Goal: Information Seeking & Learning: Learn about a topic

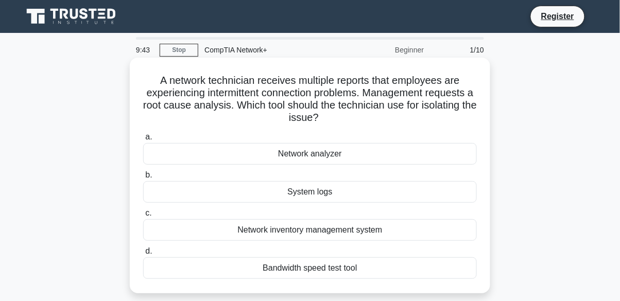
click at [420, 153] on div "Network analyzer" at bounding box center [310, 154] width 334 height 22
click at [143, 141] on input "a. Network analyzer" at bounding box center [143, 137] width 0 height 7
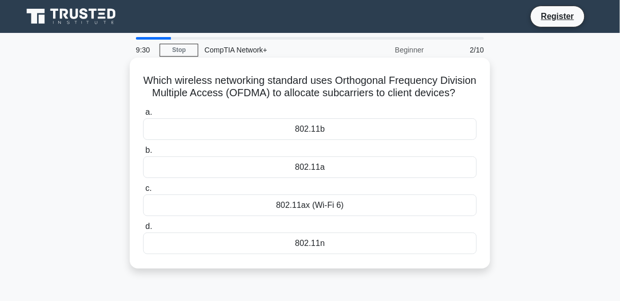
click at [415, 208] on div "802.11ax (Wi-Fi 6)" at bounding box center [310, 206] width 334 height 22
click at [143, 192] on input "c. 802.11ax (Wi-Fi 6)" at bounding box center [143, 189] width 0 height 7
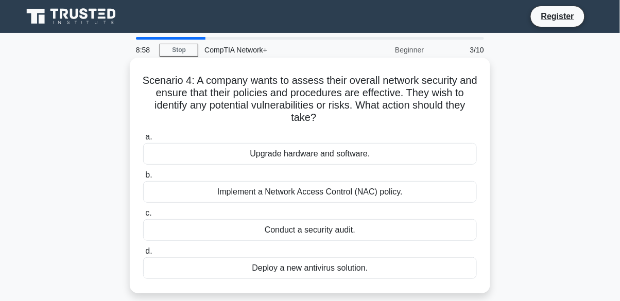
click at [400, 238] on div "Conduct a security audit." at bounding box center [310, 231] width 334 height 22
click at [143, 217] on input "c. Conduct a security audit." at bounding box center [143, 213] width 0 height 7
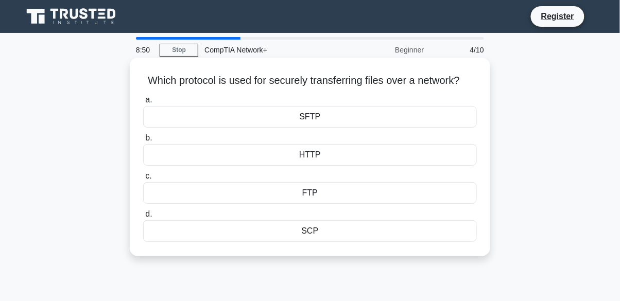
click at [440, 117] on div "SFTP" at bounding box center [310, 117] width 334 height 22
click at [143, 104] on input "a. SFTP" at bounding box center [143, 100] width 0 height 7
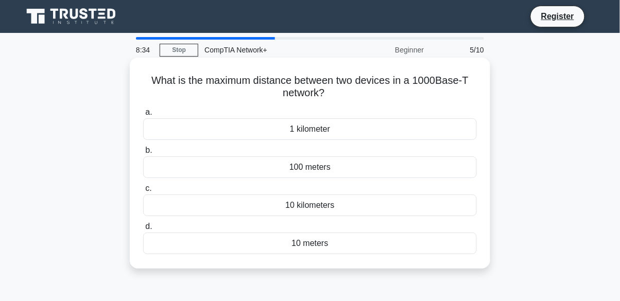
click at [418, 132] on div "1 kilometer" at bounding box center [310, 130] width 334 height 22
click at [143, 116] on input "a. 1 kilometer" at bounding box center [143, 112] width 0 height 7
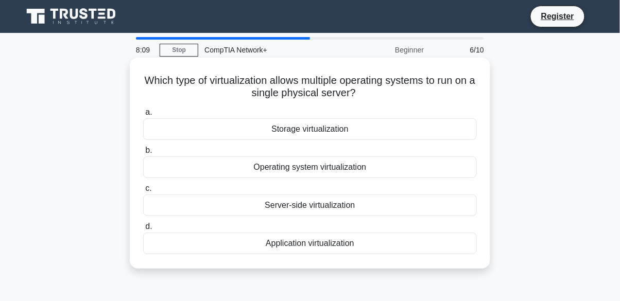
click at [391, 216] on div "Server-side virtualization" at bounding box center [310, 206] width 334 height 22
click at [143, 192] on input "c. Server-side virtualization" at bounding box center [143, 189] width 0 height 7
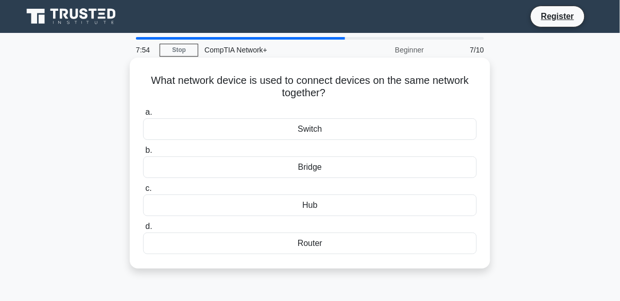
click at [423, 130] on div "Switch" at bounding box center [310, 130] width 334 height 22
click at [143, 116] on input "a. Switch" at bounding box center [143, 112] width 0 height 7
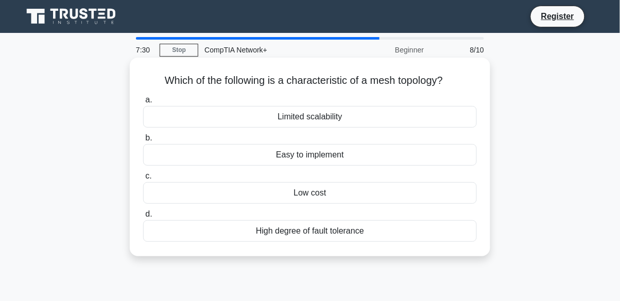
click at [401, 239] on div "High degree of fault tolerance" at bounding box center [310, 232] width 334 height 22
click at [143, 218] on input "d. High degree of fault tolerance" at bounding box center [143, 214] width 0 height 7
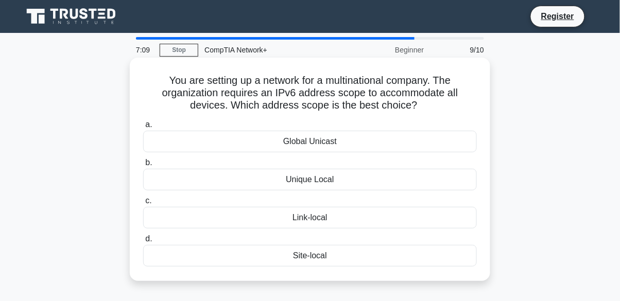
click at [434, 144] on div "Global Unicast" at bounding box center [310, 142] width 334 height 22
click at [143, 128] on input "a. Global Unicast" at bounding box center [143, 125] width 0 height 7
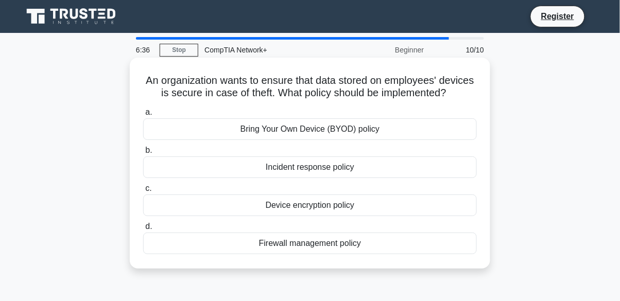
click at [417, 171] on div "Incident response policy" at bounding box center [310, 168] width 334 height 22
click at [143, 154] on input "b. Incident response policy" at bounding box center [143, 150] width 0 height 7
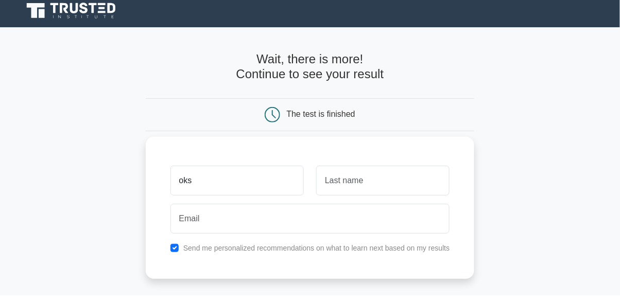
type input "oks"
click at [400, 190] on input "text" at bounding box center [382, 187] width 133 height 30
type input "ss"
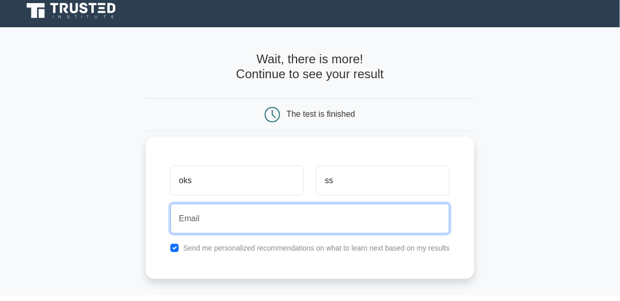
click at [336, 225] on input "email" at bounding box center [311, 225] width 280 height 30
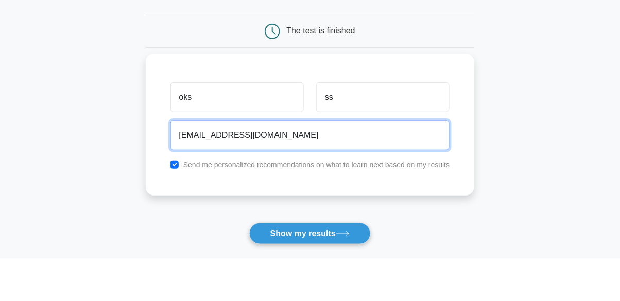
type input "madihu.random@gmail.com"
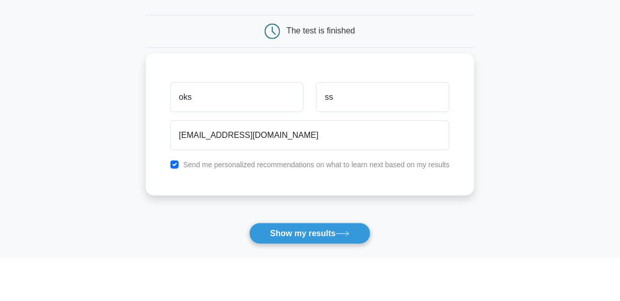
click at [369, 204] on label "Send me personalized recommendations on what to learn next based on my results" at bounding box center [316, 208] width 267 height 8
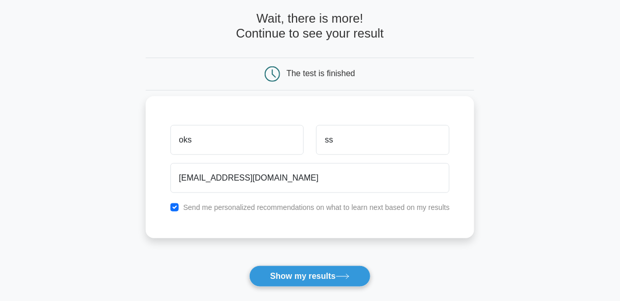
click at [309, 210] on label "Send me personalized recommendations on what to learn next based on my results" at bounding box center [316, 208] width 267 height 8
click at [175, 209] on input "checkbox" at bounding box center [175, 208] width 8 height 8
checkbox input "false"
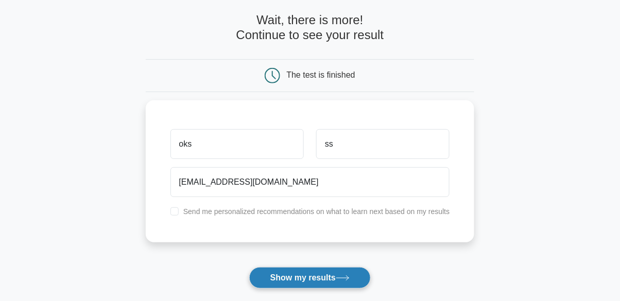
click at [339, 276] on icon at bounding box center [343, 279] width 14 height 6
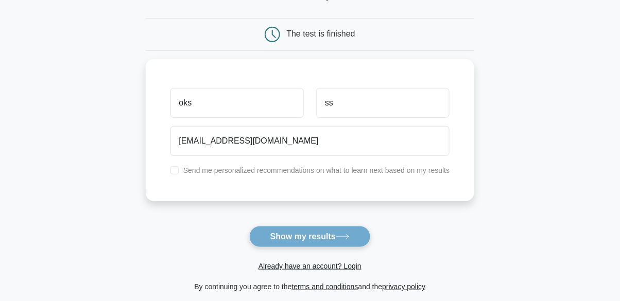
scroll to position [94, 0]
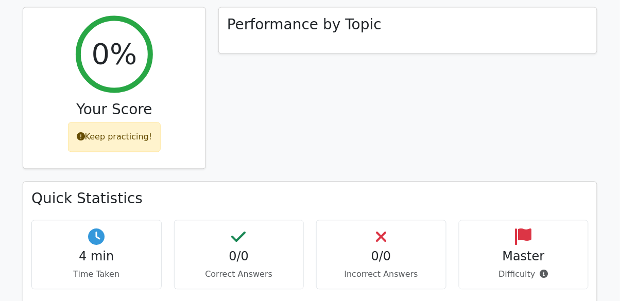
scroll to position [401, 0]
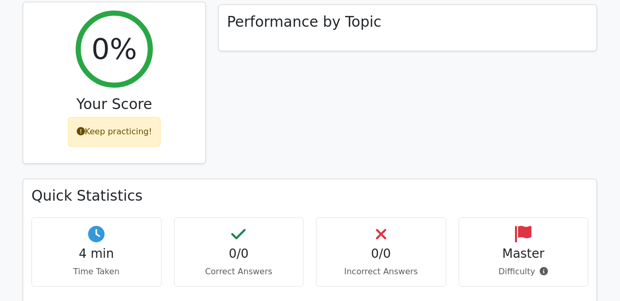
click at [142, 139] on div "Keep practicing!" at bounding box center [114, 132] width 93 height 30
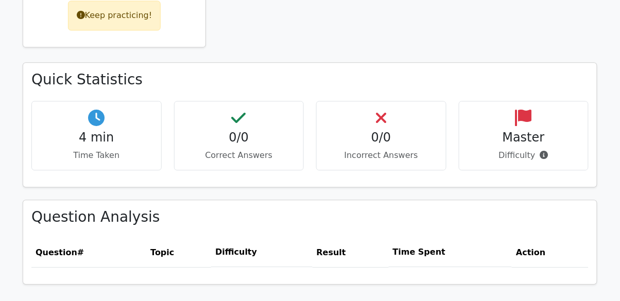
scroll to position [520, 0]
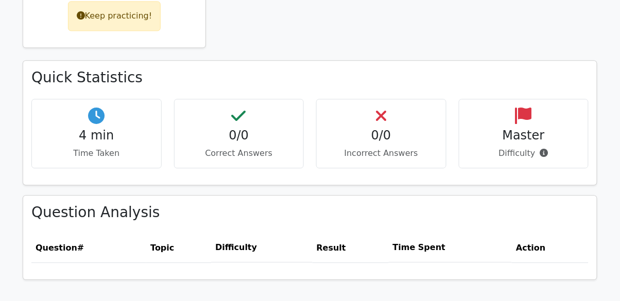
click at [361, 198] on div "Question Analysis Question # Topic Difficulty Result Time Spent Action" at bounding box center [310, 238] width 574 height 84
click at [363, 209] on h3 "Question Analysis" at bounding box center [310, 213] width 558 height 18
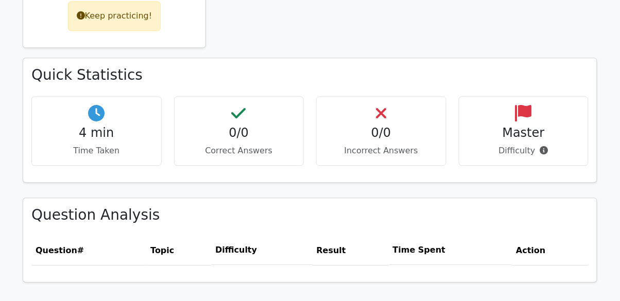
click at [257, 146] on div "0/0 Correct Answers" at bounding box center [239, 131] width 130 height 70
click at [390, 163] on div "0/0 Incorrect Answers" at bounding box center [381, 131] width 130 height 70
click at [415, 143] on div "0/0 Incorrect Answers" at bounding box center [381, 131] width 130 height 70
click at [524, 130] on h4 "Master" at bounding box center [524, 133] width 113 height 15
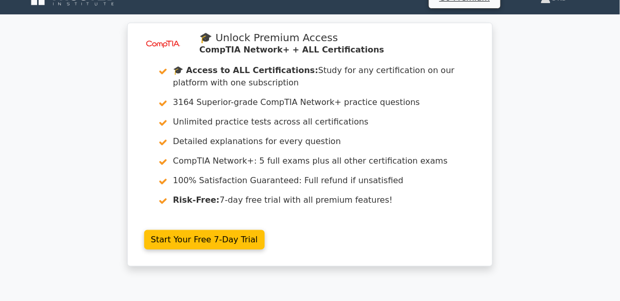
scroll to position [0, 0]
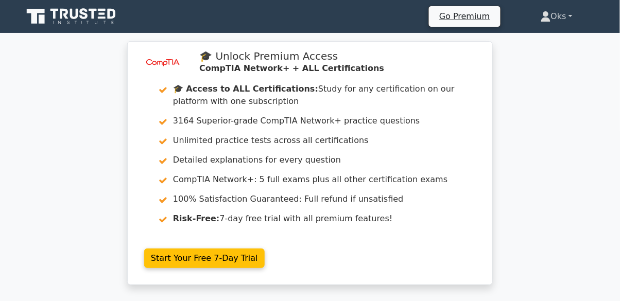
click at [565, 13] on link "Oks" at bounding box center [556, 16] width 81 height 21
click at [575, 16] on link "Oks" at bounding box center [556, 16] width 81 height 21
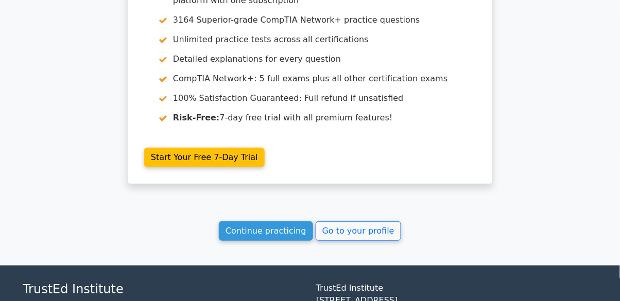
scroll to position [901, 0]
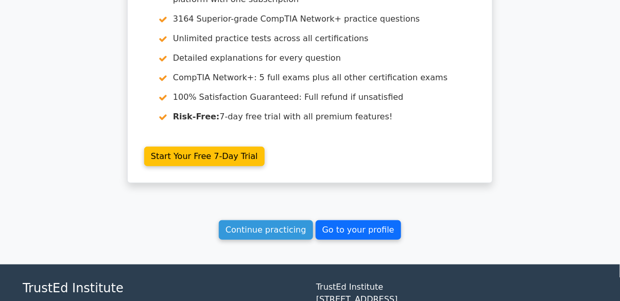
click at [378, 228] on link "Go to your profile" at bounding box center [359, 231] width 86 height 20
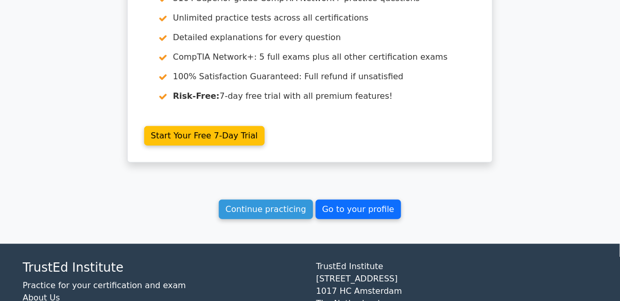
scroll to position [951, 0]
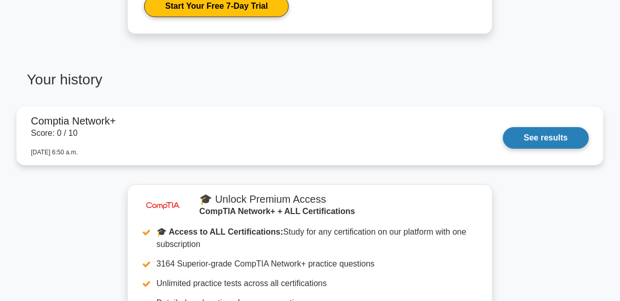
click at [541, 145] on link "See results" at bounding box center [546, 138] width 86 height 22
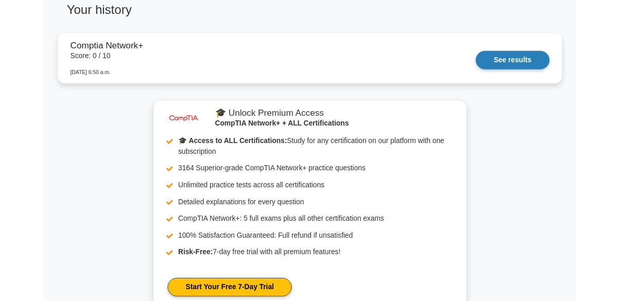
scroll to position [767, 0]
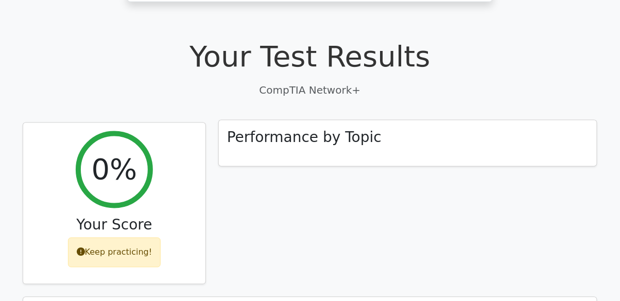
click at [438, 142] on div "Performance by Topic" at bounding box center [408, 144] width 378 height 46
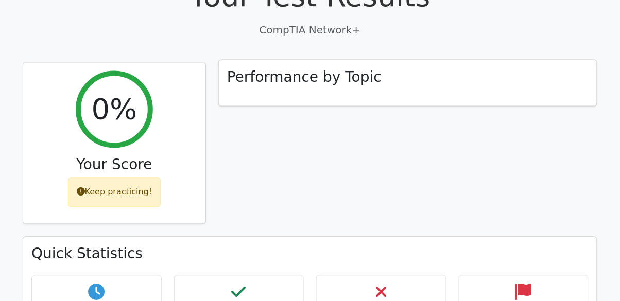
scroll to position [345, 0]
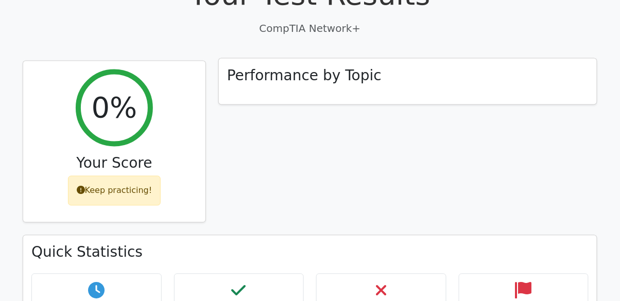
click at [324, 77] on h3 "Performance by Topic" at bounding box center [304, 76] width 155 height 18
click at [305, 99] on div "Performance by Topic" at bounding box center [408, 82] width 378 height 46
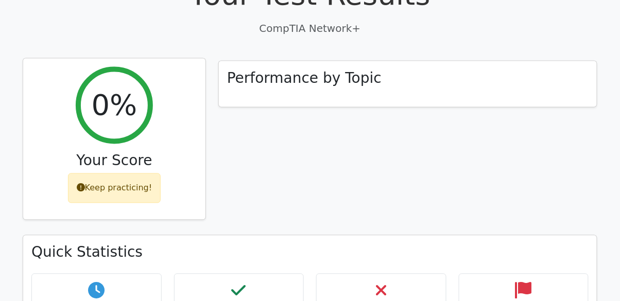
click at [123, 192] on div "Keep practicing!" at bounding box center [114, 189] width 93 height 30
click at [122, 120] on h2 "0%" at bounding box center [115, 105] width 46 height 35
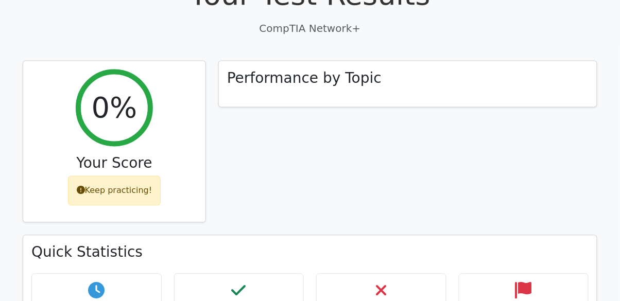
click at [345, 29] on p "CompTIA Network+" at bounding box center [310, 28] width 575 height 15
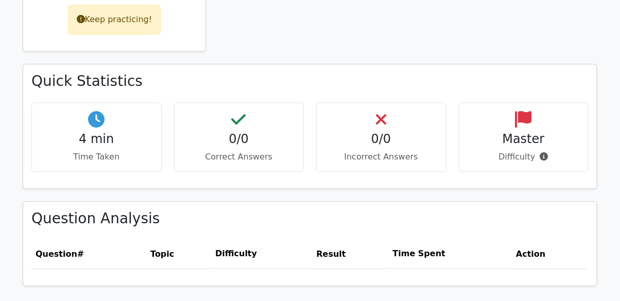
scroll to position [517, 0]
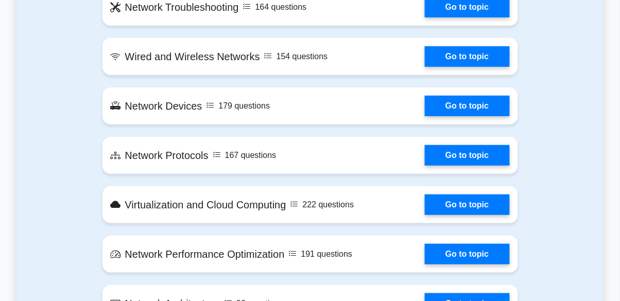
scroll to position [990, 0]
